Goal: Task Accomplishment & Management: Manage account settings

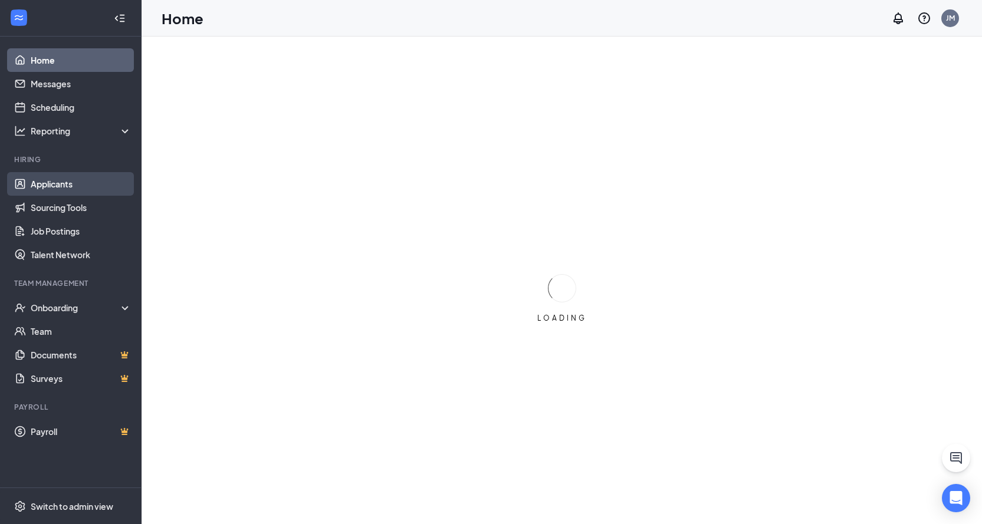
click at [48, 186] on link "Applicants" at bounding box center [81, 184] width 101 height 24
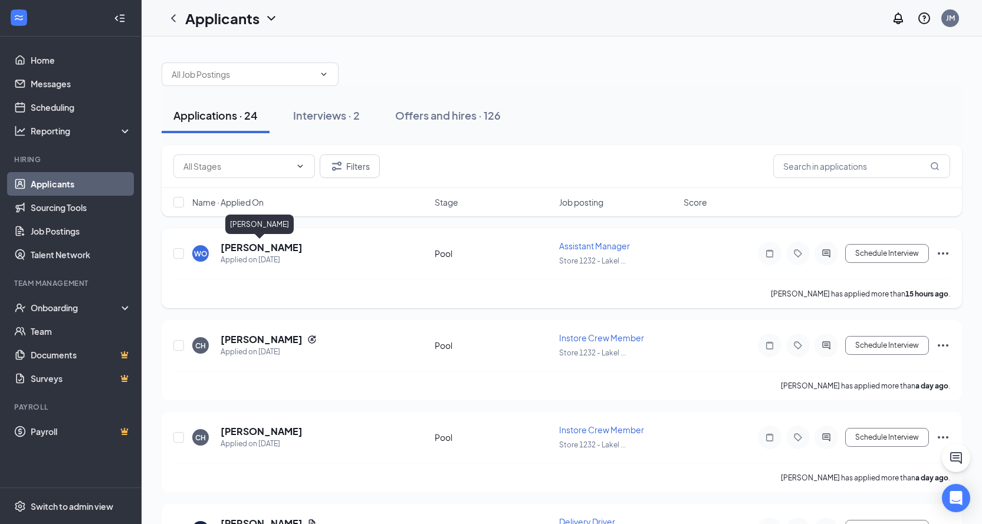
click at [239, 246] on h5 "[PERSON_NAME]" at bounding box center [262, 247] width 82 height 13
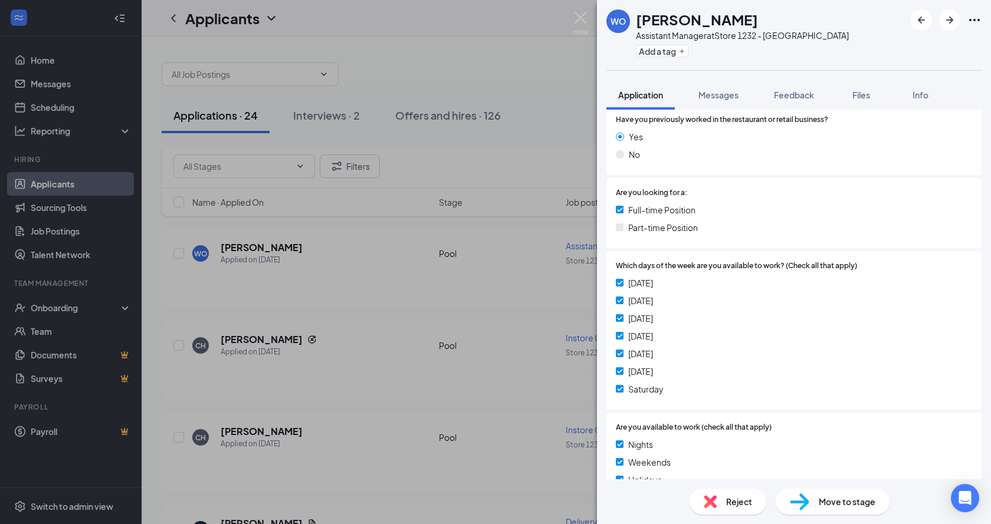
scroll to position [236, 0]
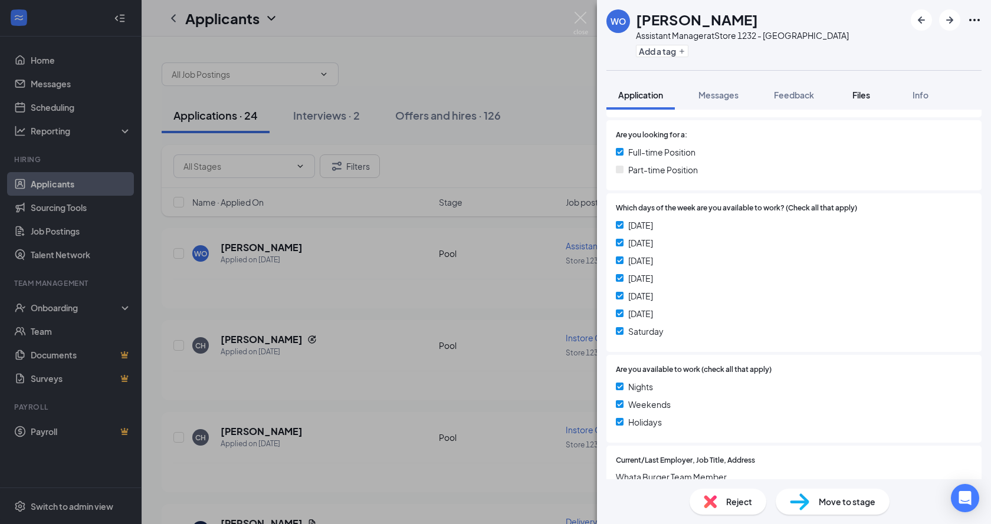
click at [860, 94] on span "Files" at bounding box center [861, 95] width 18 height 11
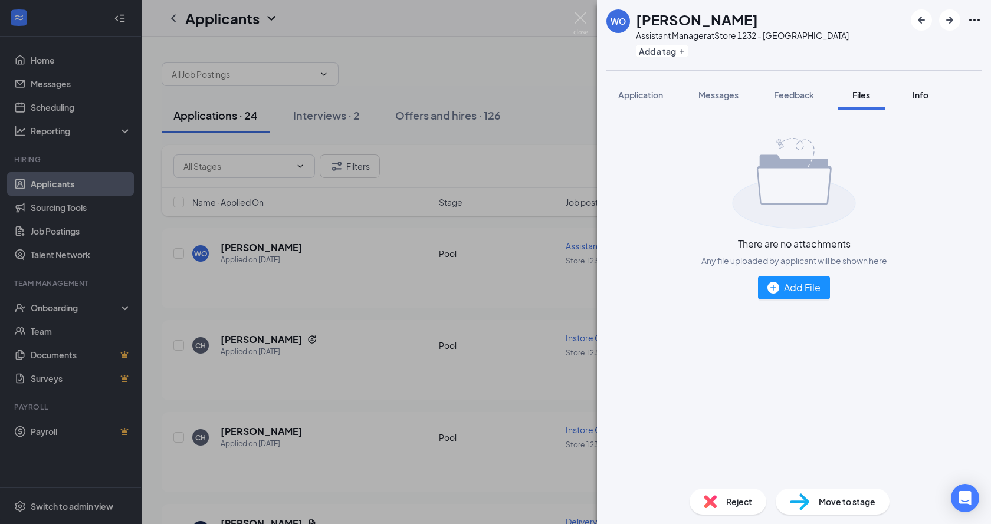
click at [912, 94] on div "Info" at bounding box center [920, 95] width 24 height 12
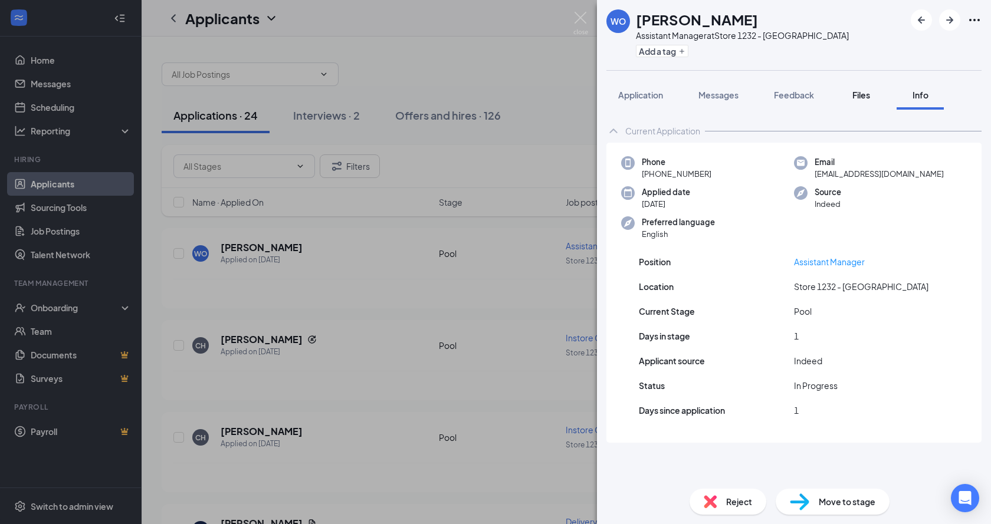
click at [864, 97] on span "Files" at bounding box center [861, 95] width 18 height 11
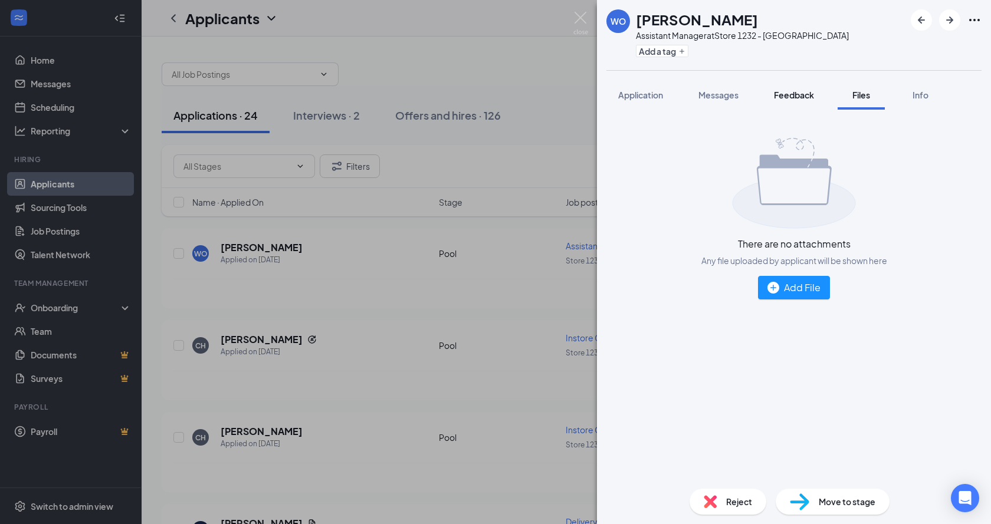
click at [809, 100] on span "Feedback" at bounding box center [794, 95] width 40 height 11
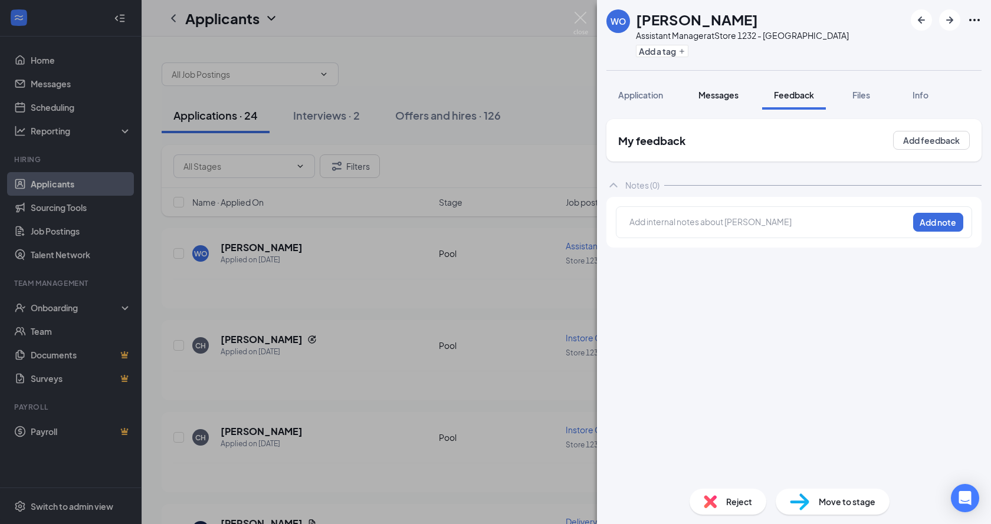
click at [728, 105] on button "Messages" at bounding box center [718, 94] width 64 height 29
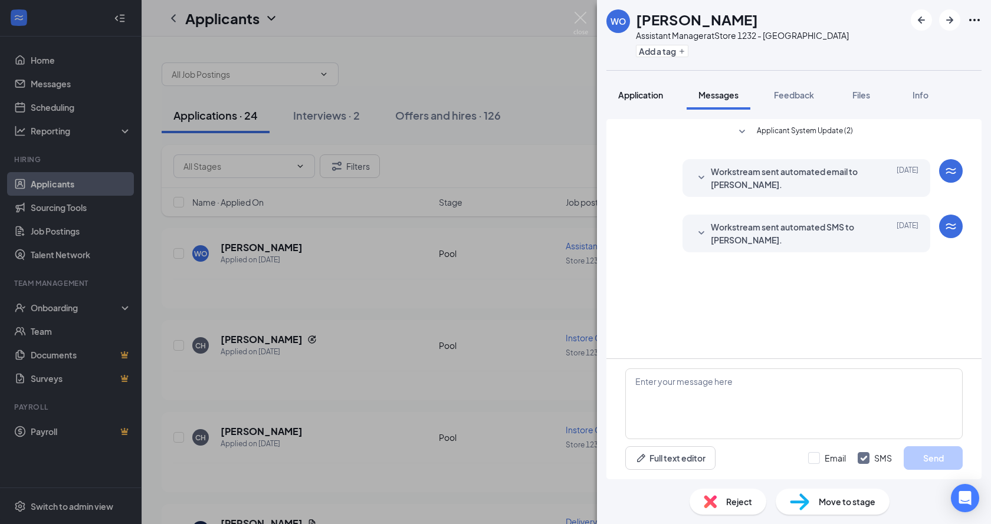
click at [656, 105] on button "Application" at bounding box center [640, 94] width 68 height 29
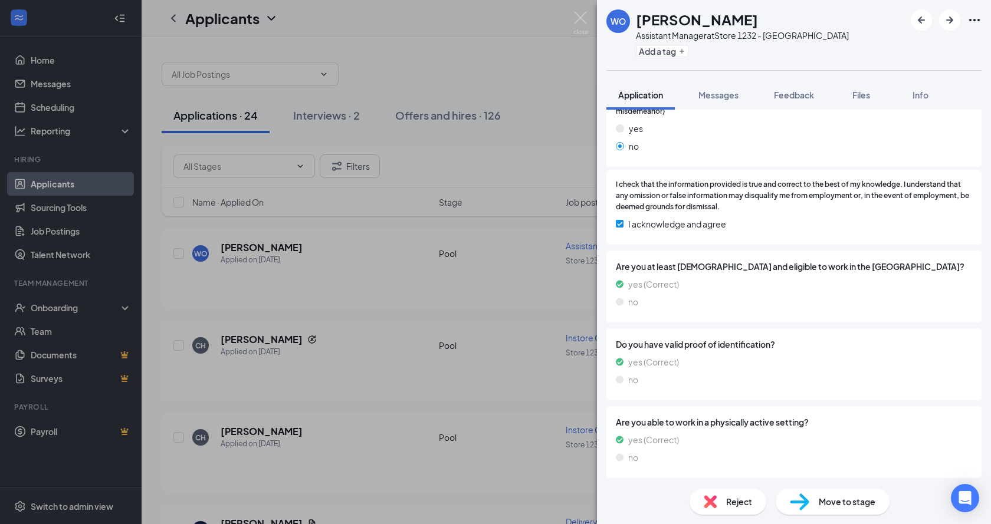
scroll to position [699, 0]
click at [817, 499] on div "Move to stage" at bounding box center [832, 502] width 114 height 26
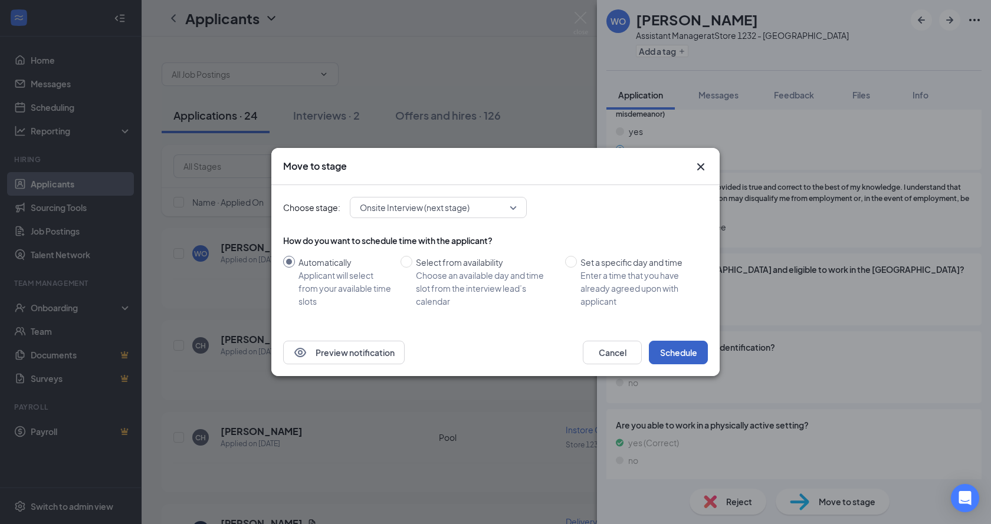
click at [673, 352] on button "Schedule" at bounding box center [678, 353] width 59 height 24
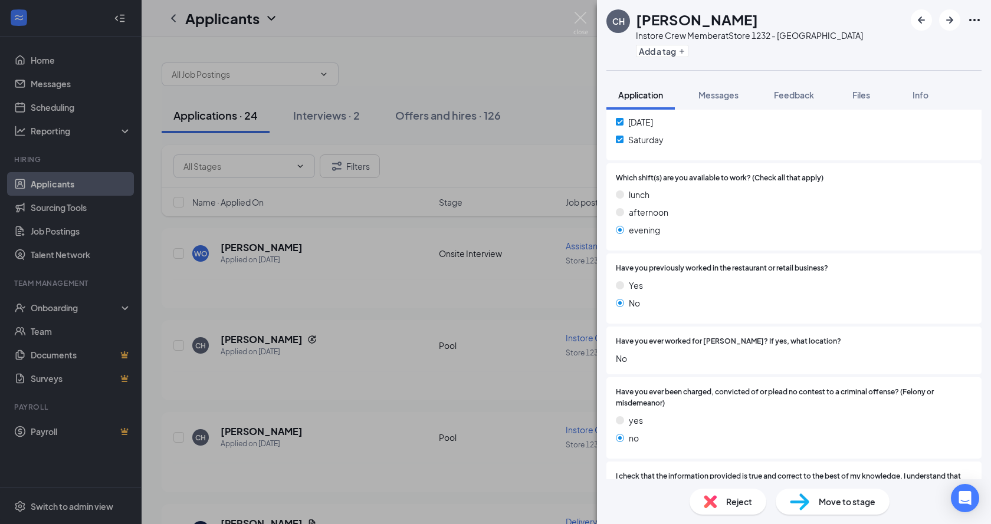
scroll to position [354, 0]
